Goal: Transaction & Acquisition: Purchase product/service

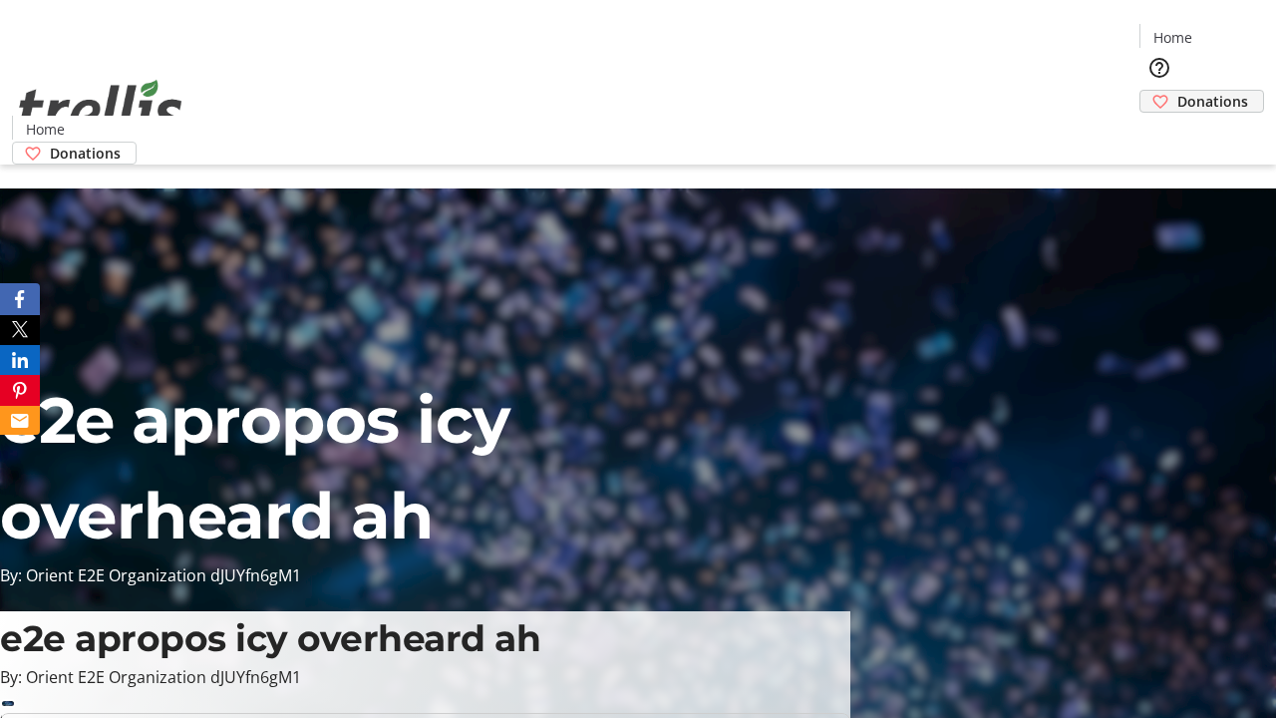
click at [1178, 91] on span "Donations" at bounding box center [1213, 101] width 71 height 21
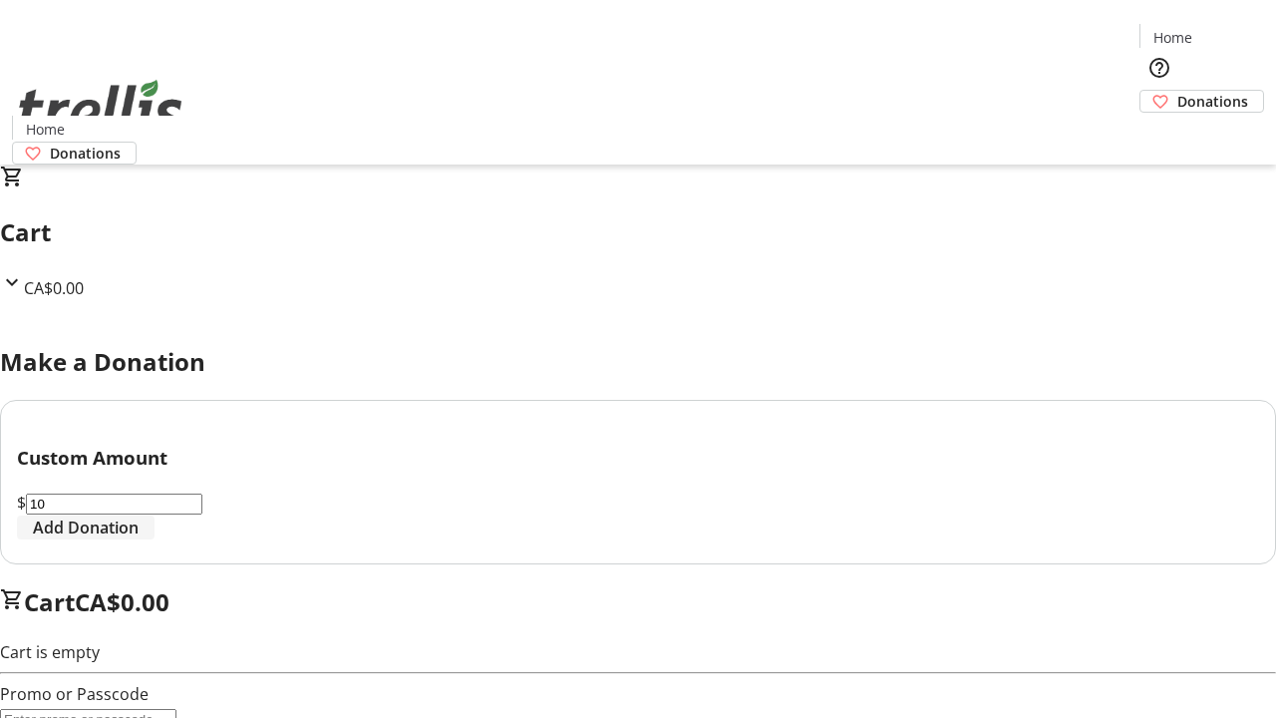
click at [139, 539] on span "Add Donation" at bounding box center [86, 528] width 106 height 24
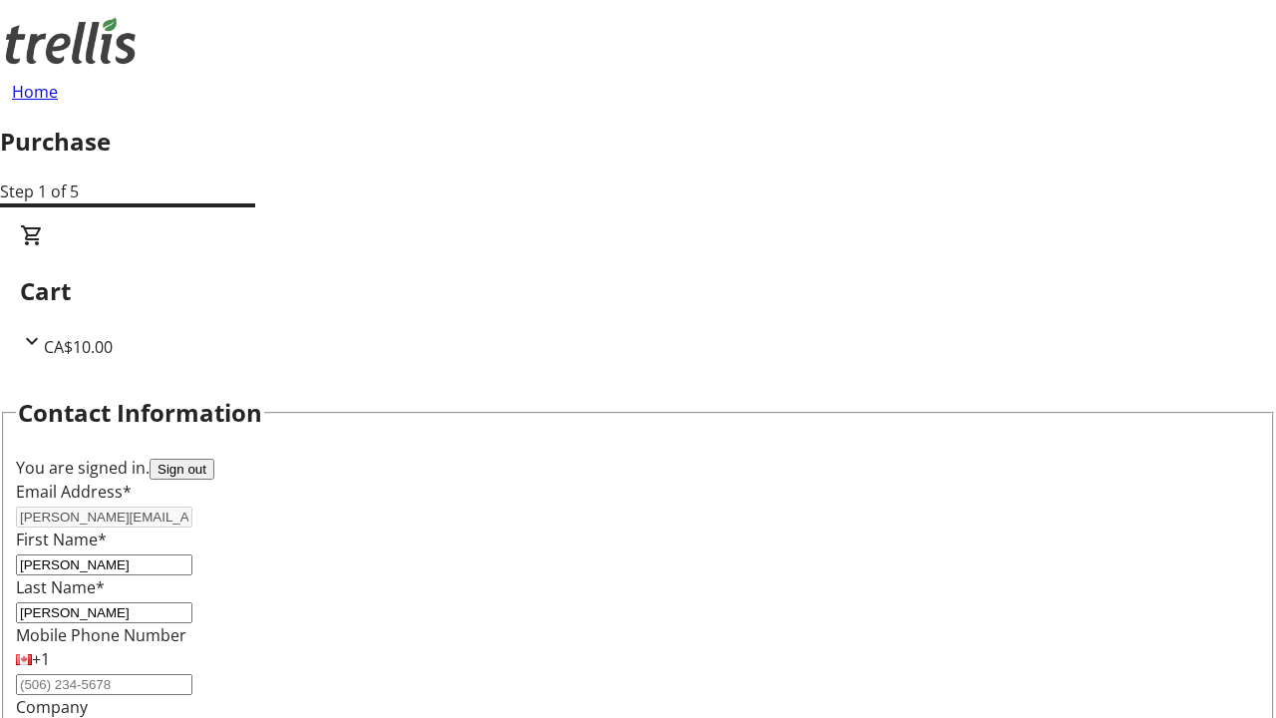
select select "CA"
type input "[STREET_ADDRESS][PERSON_NAME]"
type input "Kelowna"
select select "BC"
type input "Kelowna"
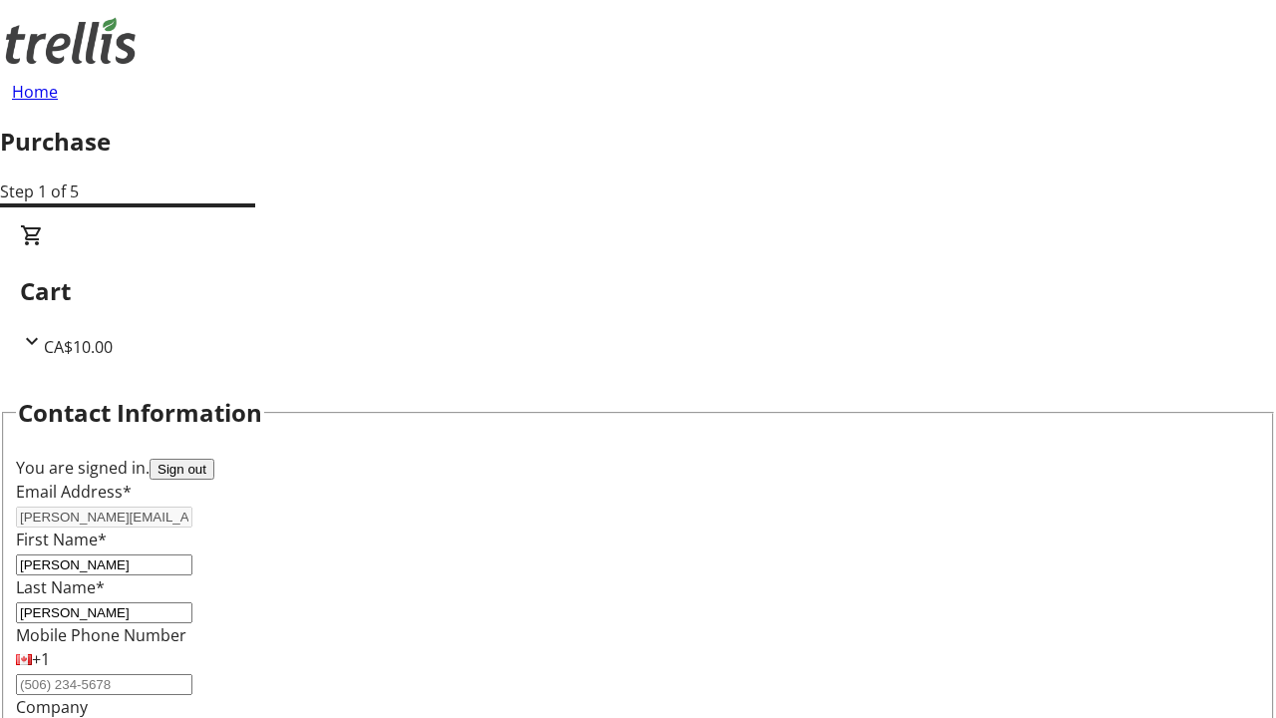
type input "V1Y 0C2"
